Goal: Find specific page/section: Find specific page/section

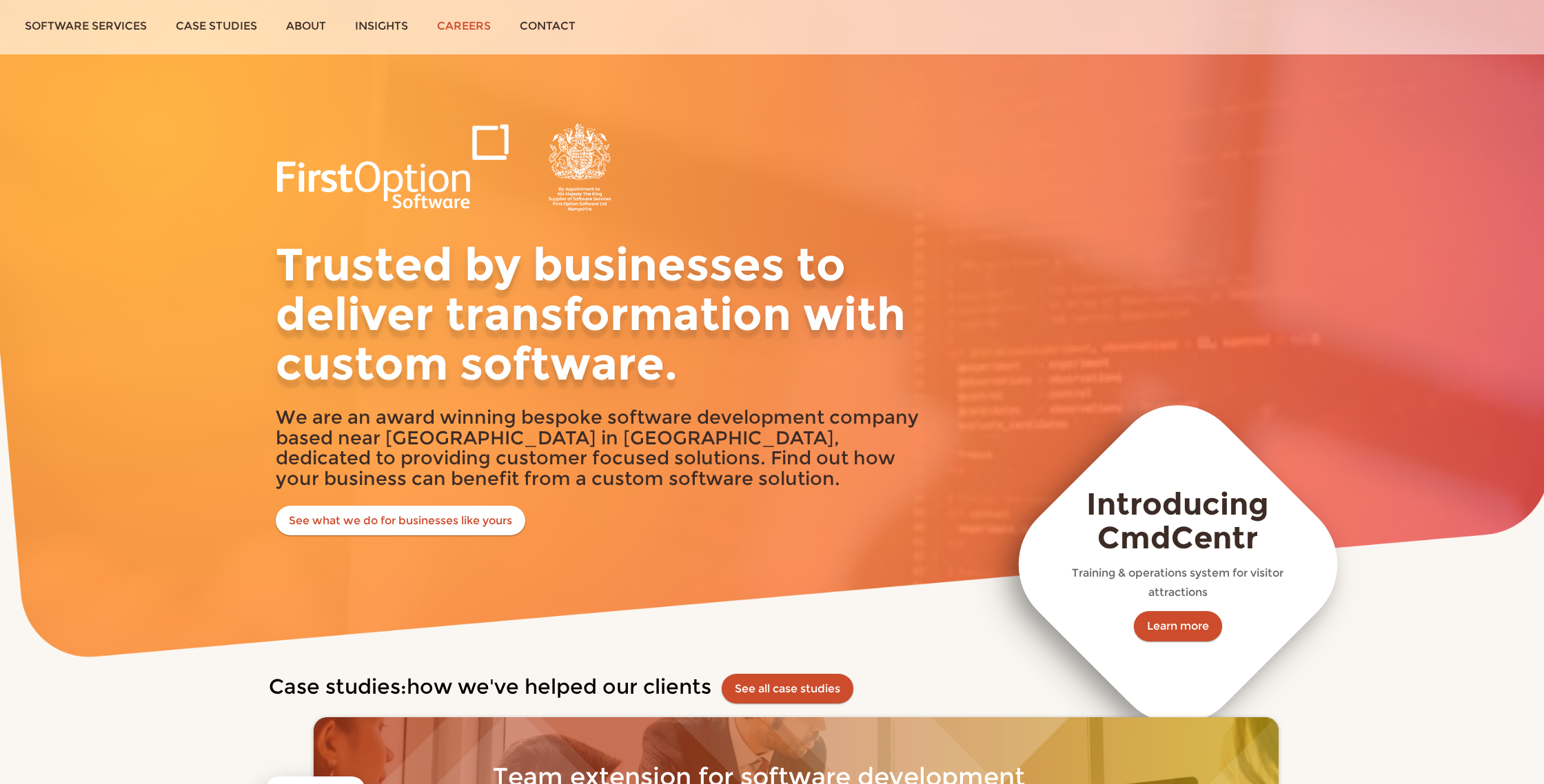
click at [486, 34] on link "Careers" at bounding box center [463, 25] width 83 height 51
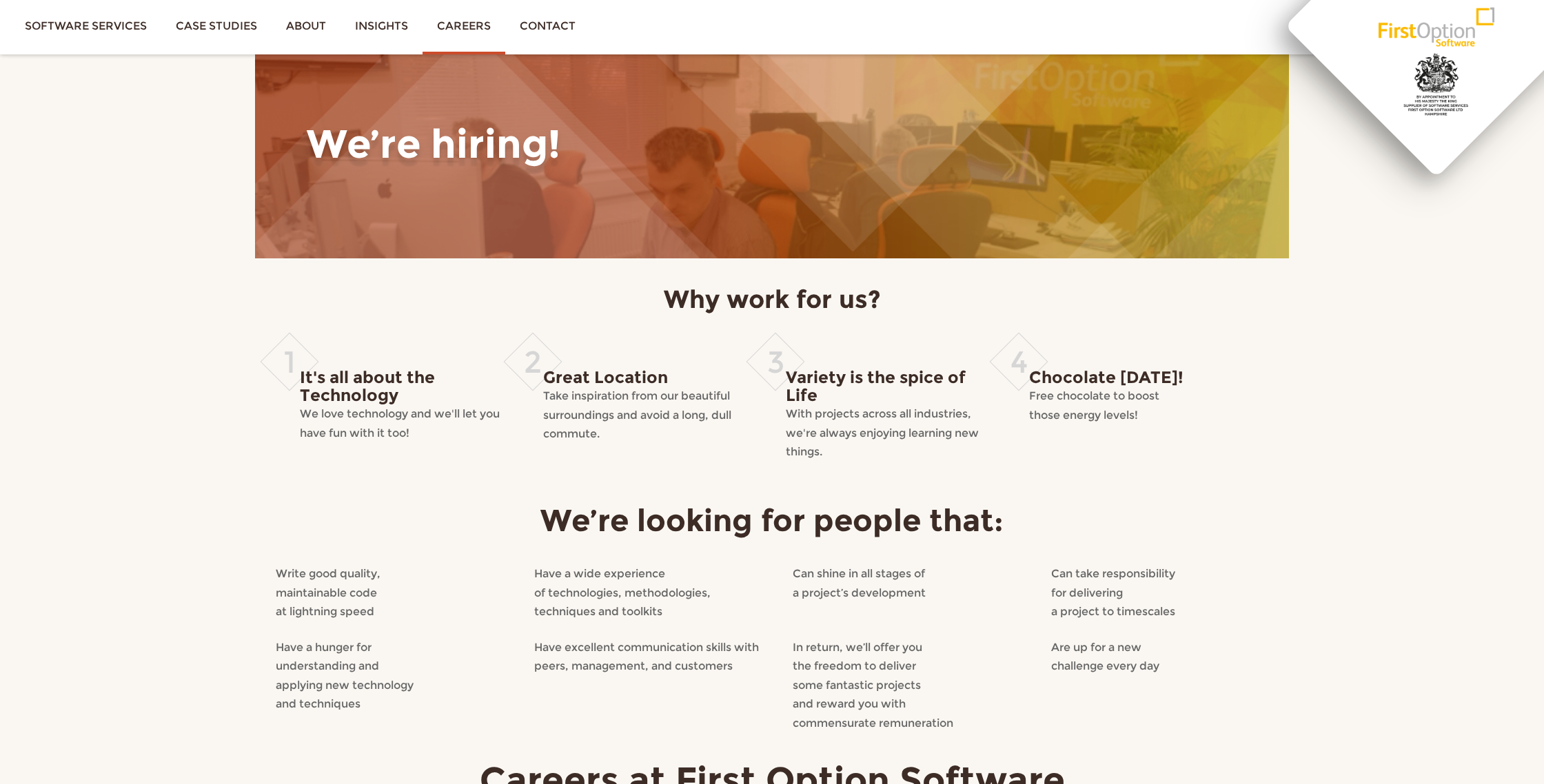
click at [1433, 34] on link "First Option Software" at bounding box center [1435, 25] width 195 height 51
click at [1400, 30] on link "First Option Software" at bounding box center [1435, 25] width 195 height 51
